Goal: Task Accomplishment & Management: Manage account settings

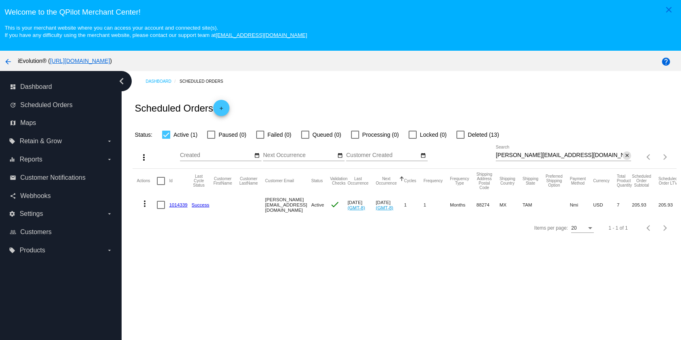
click at [624, 158] on mat-icon "close" at bounding box center [627, 155] width 6 height 6
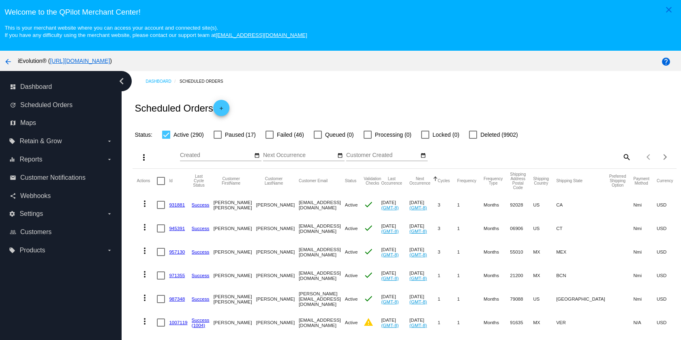
click at [621, 156] on mat-icon "search" at bounding box center [626, 156] width 10 height 13
click at [608, 159] on input "Search" at bounding box center [563, 155] width 135 height 6
paste input "[EMAIL_ADDRESS][DOMAIN_NAME]"
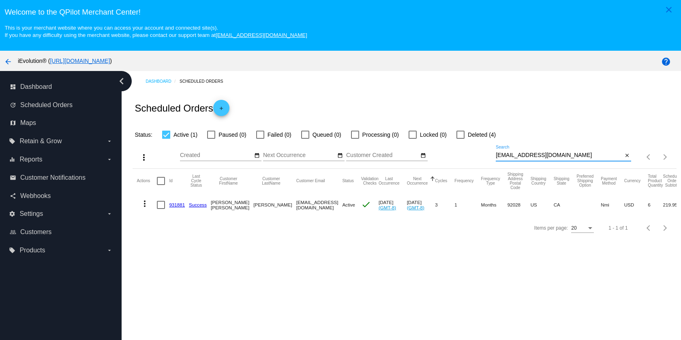
type input "[EMAIL_ADDRESS][DOMAIN_NAME]"
click at [144, 206] on mat-icon "more_vert" at bounding box center [145, 204] width 10 height 10
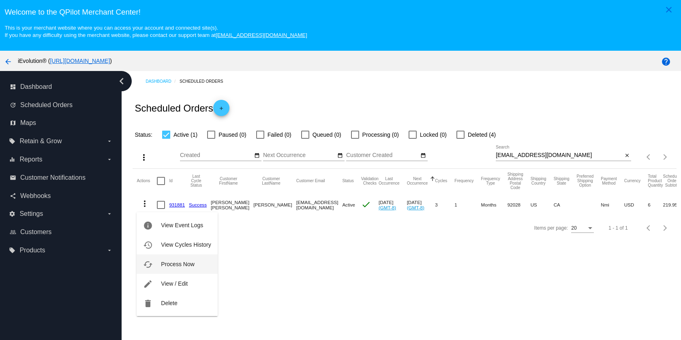
click at [172, 262] on span "Process Now" at bounding box center [177, 264] width 33 height 6
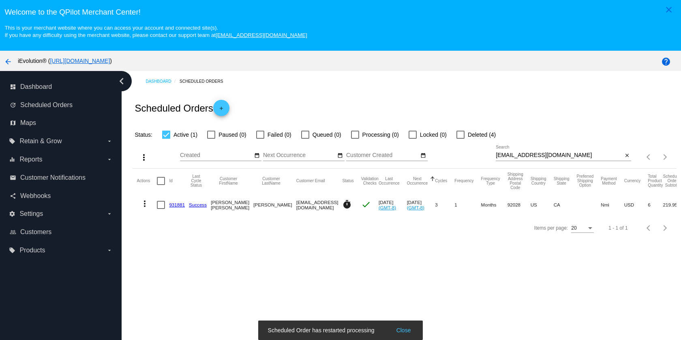
click at [171, 205] on link "931881" at bounding box center [177, 204] width 16 height 5
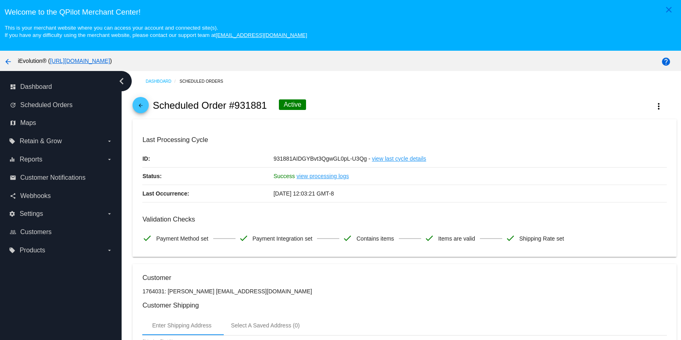
click at [137, 105] on mat-icon "arrow_back" at bounding box center [141, 108] width 10 height 10
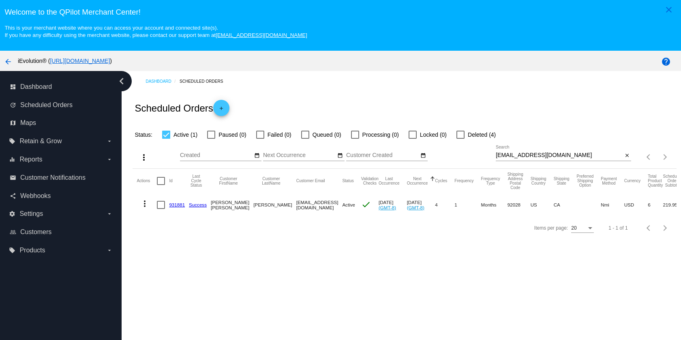
click at [180, 207] on link "931881" at bounding box center [177, 204] width 16 height 5
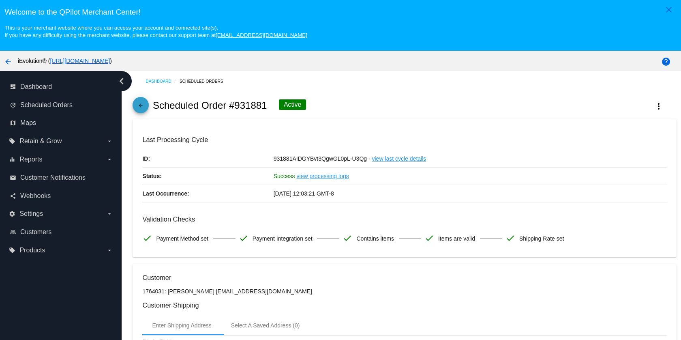
click at [140, 114] on span "arrow_back" at bounding box center [141, 107] width 10 height 20
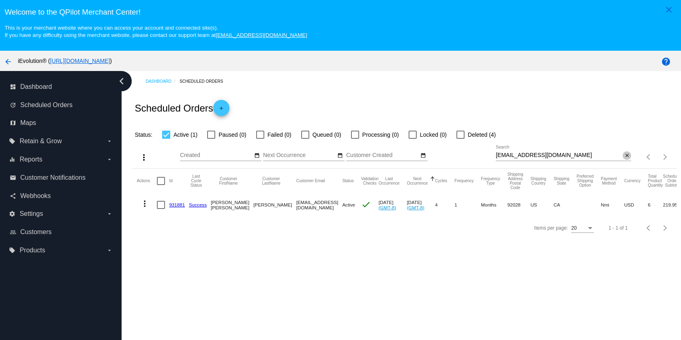
click at [624, 159] on mat-icon "close" at bounding box center [627, 155] width 6 height 6
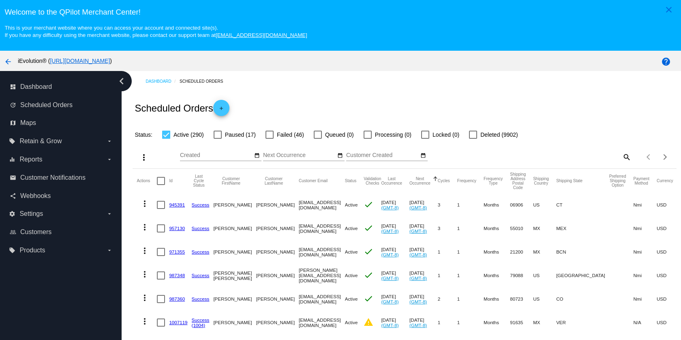
click at [621, 160] on mat-icon "search" at bounding box center [626, 156] width 10 height 13
click at [609, 158] on input "Search" at bounding box center [563, 155] width 135 height 6
paste input "[EMAIL_ADDRESS][DOMAIN_NAME]"
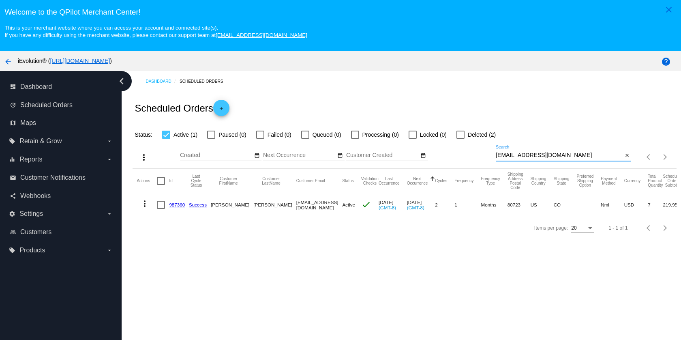
type input "[EMAIL_ADDRESS][DOMAIN_NAME]"
click at [146, 204] on mat-icon "more_vert" at bounding box center [145, 204] width 10 height 10
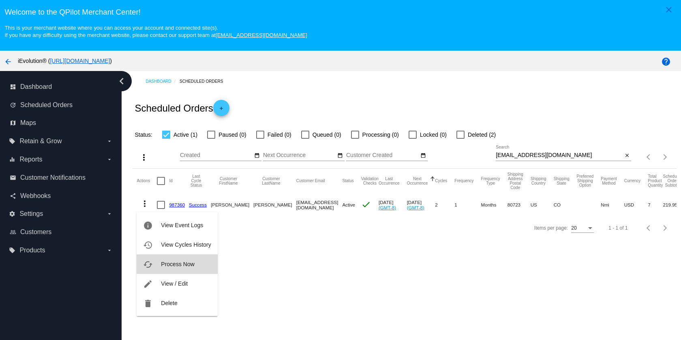
click at [188, 266] on span "Process Now" at bounding box center [177, 264] width 33 height 6
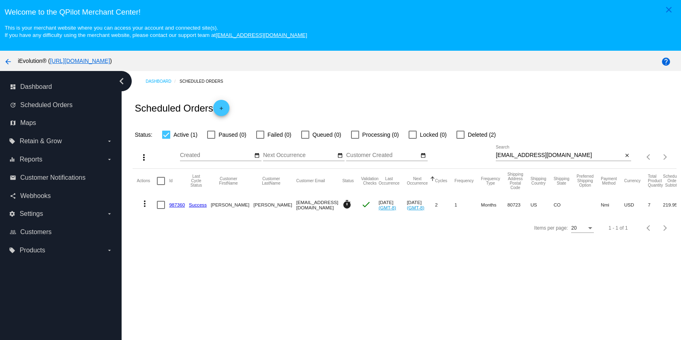
click at [184, 206] on link "987360" at bounding box center [177, 204] width 16 height 5
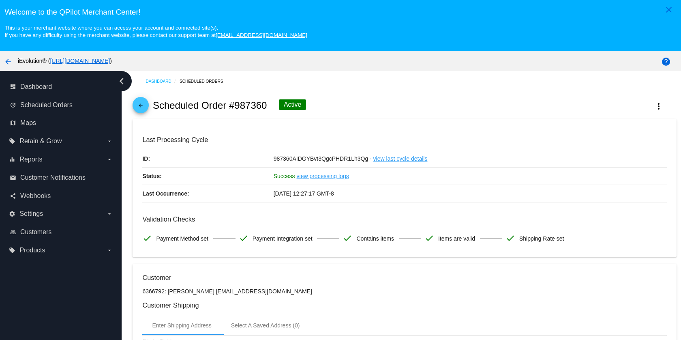
click at [143, 110] on mat-icon "arrow_back" at bounding box center [141, 108] width 10 height 10
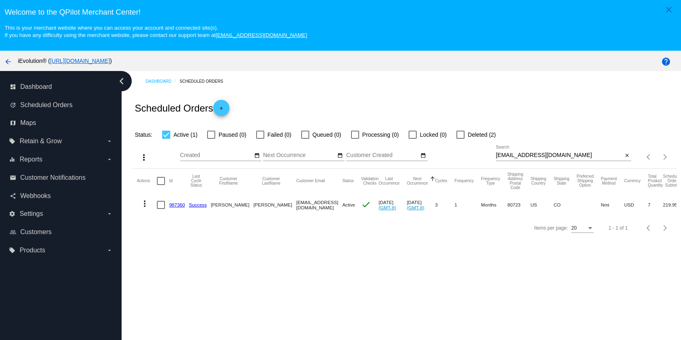
click at [321, 274] on div "Dashboard Scheduled Orders Scheduled Orders add Status: Active (1) Paused (0) F…" at bounding box center [401, 220] width 559 height 299
